Goal: Information Seeking & Learning: Learn about a topic

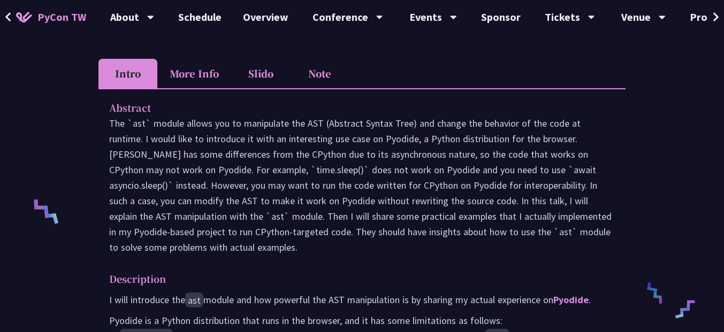
click at [252, 88] on li "Slido" at bounding box center [260, 73] width 59 height 29
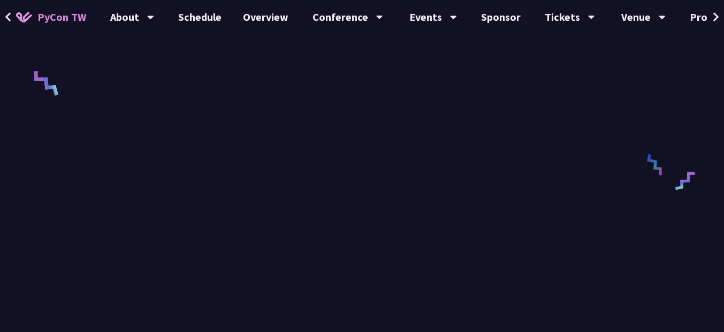
scroll to position [321, 0]
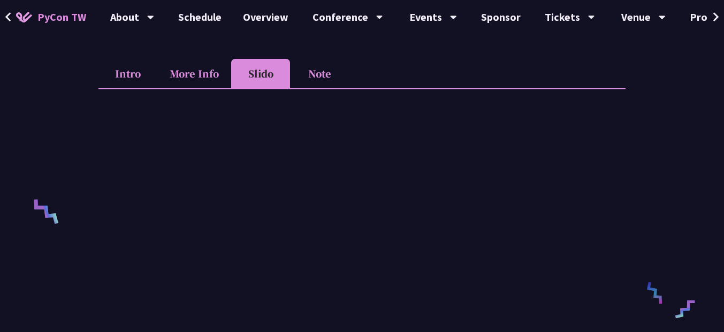
click at [323, 88] on li "Note" at bounding box center [319, 73] width 59 height 29
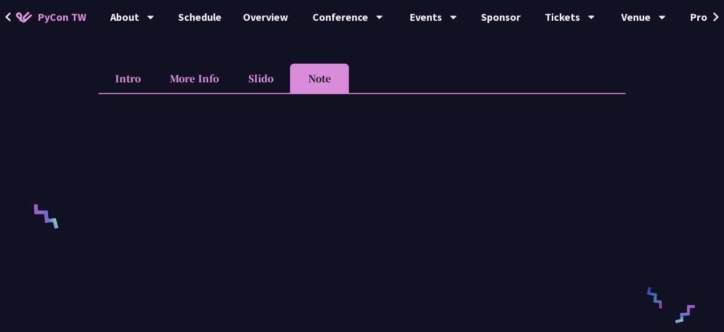
scroll to position [385, 0]
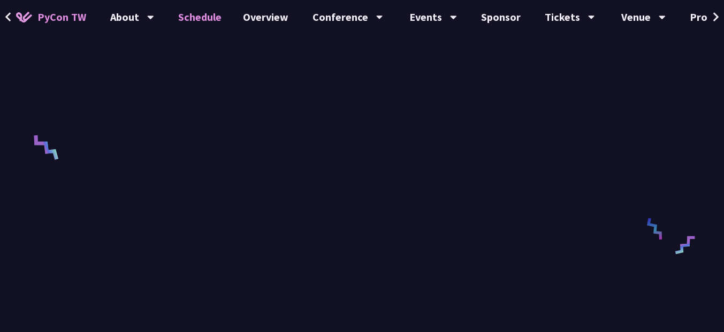
click at [197, 13] on link "Schedule" at bounding box center [200, 17] width 65 height 34
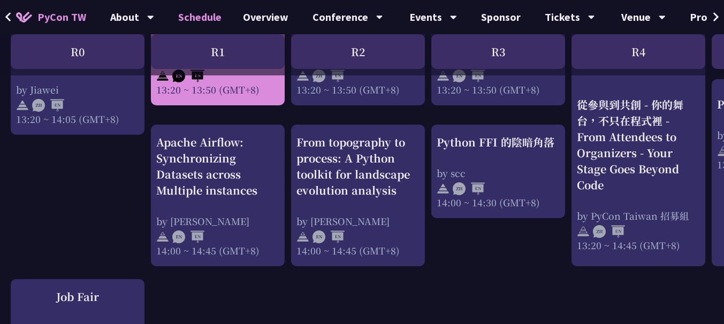
scroll to position [1092, 0]
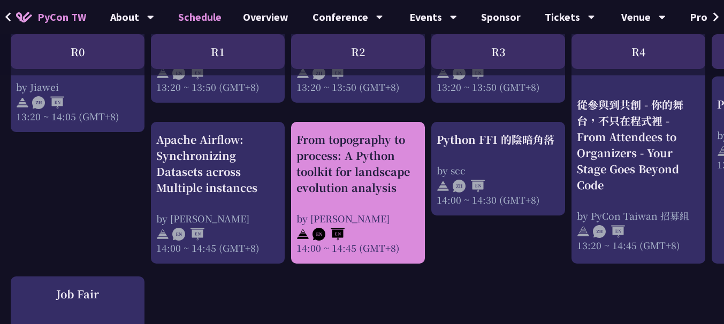
click at [374, 169] on div "From topography to process: A Python toolkit for landscape evolution analysis" at bounding box center [357, 164] width 123 height 64
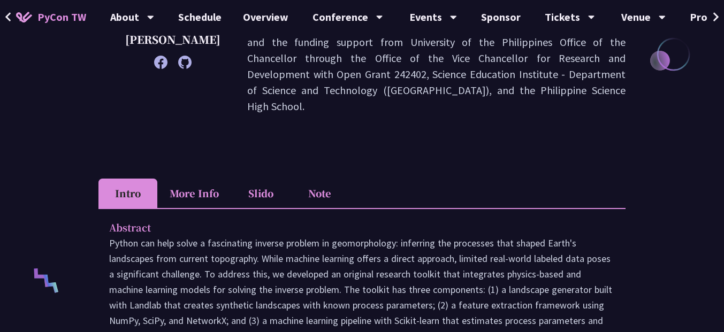
scroll to position [321, 0]
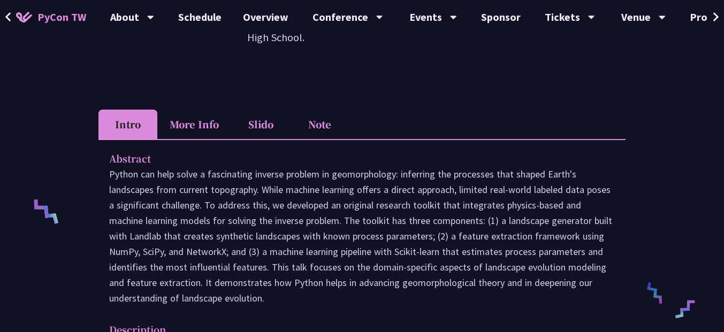
click at [315, 110] on li "Note" at bounding box center [319, 124] width 59 height 29
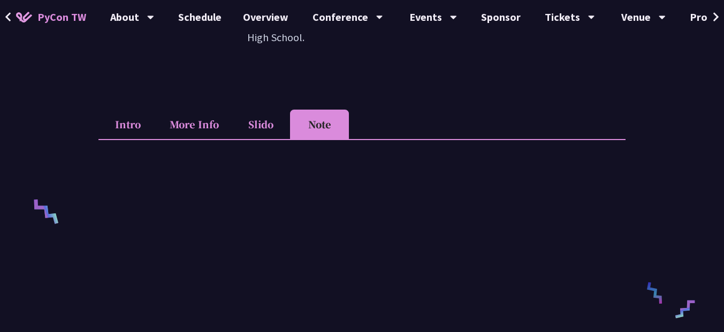
scroll to position [128, 0]
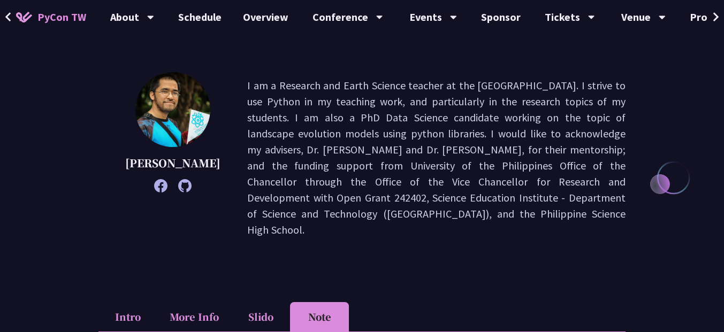
click at [197, 310] on li "More Info" at bounding box center [194, 316] width 74 height 29
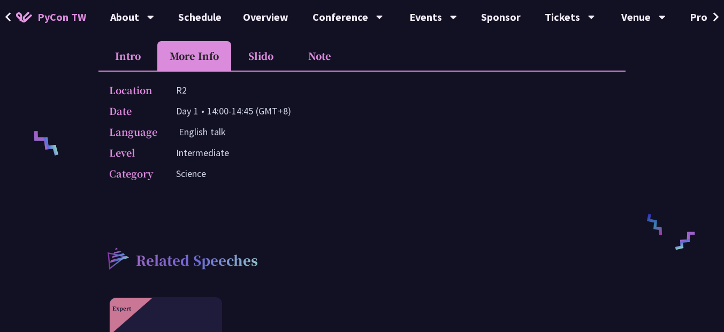
scroll to position [385, 0]
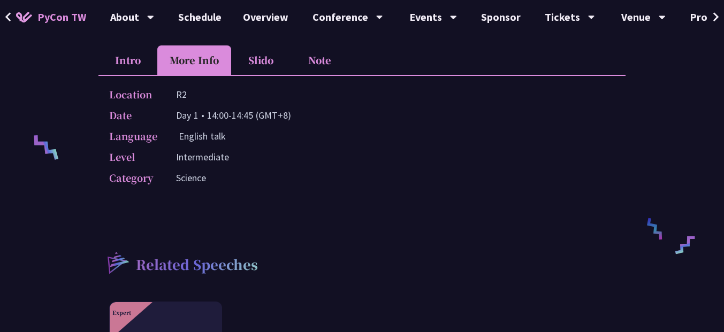
click at [134, 45] on li "Intro" at bounding box center [127, 59] width 59 height 29
